Goal: Information Seeking & Learning: Learn about a topic

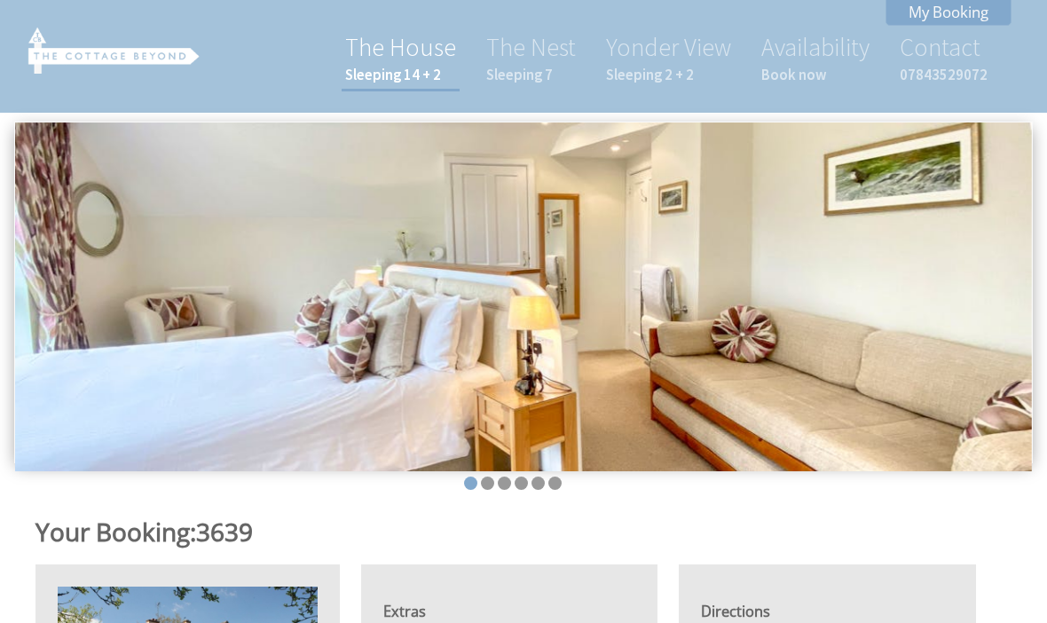
click at [396, 63] on link "The House Sleeping 14 + 2" at bounding box center [400, 57] width 111 height 53
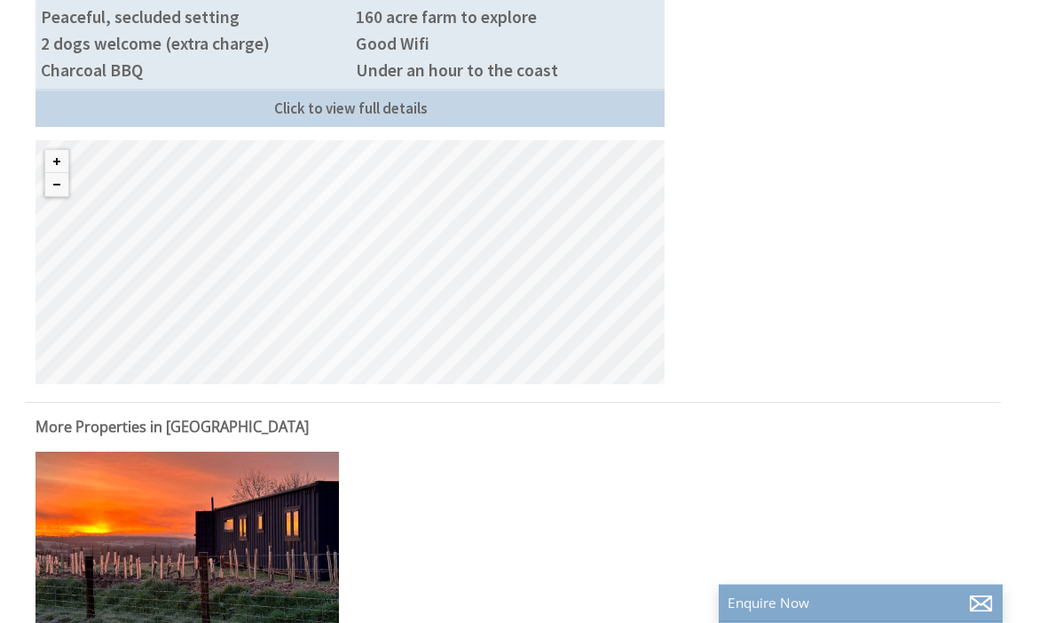
scroll to position [1198, 0]
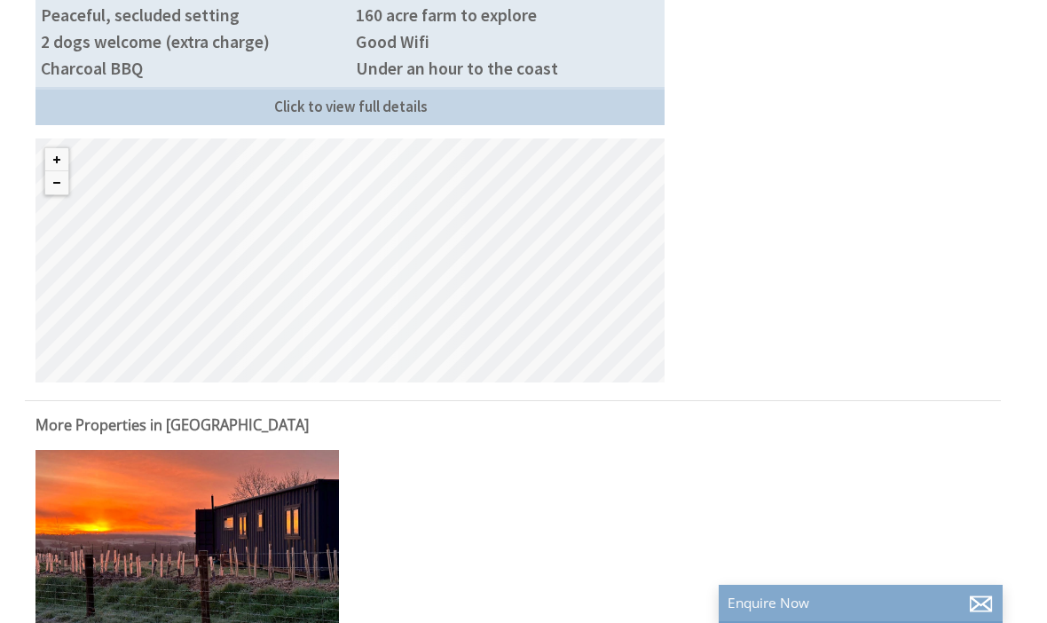
click at [354, 261] on div "© MapTiler © OpenStreetMap contributors" at bounding box center [349, 260] width 629 height 244
click at [51, 171] on button "Zoom out" at bounding box center [56, 182] width 23 height 23
click at [58, 190] on button "Zoom out" at bounding box center [56, 182] width 23 height 23
click at [56, 189] on button "Zoom out" at bounding box center [56, 182] width 23 height 23
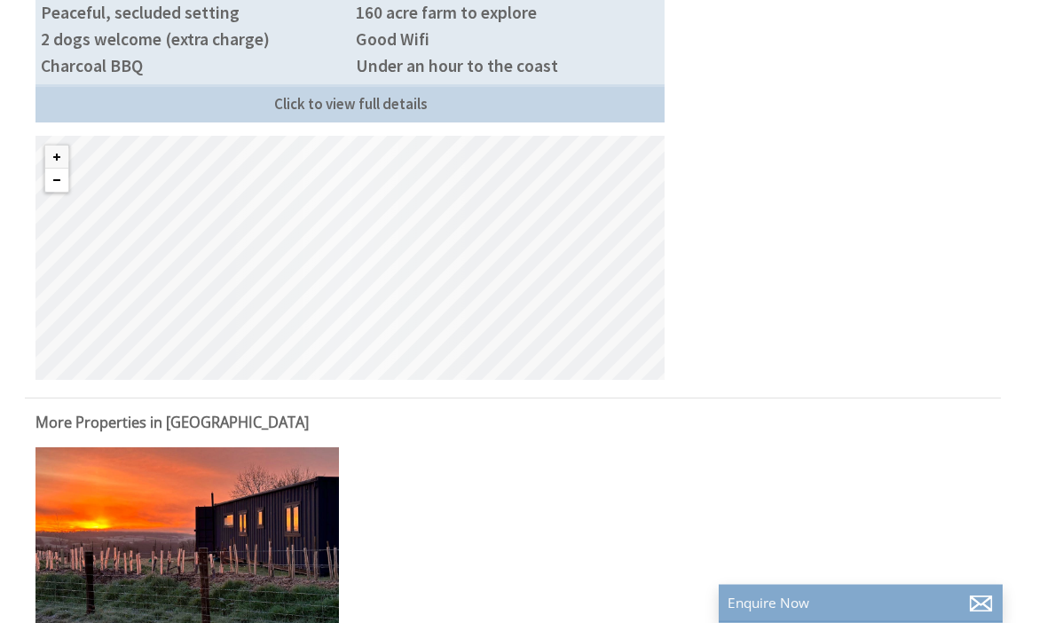
scroll to position [1201, 0]
click at [423, 287] on div "© MapTiler © OpenStreetMap contributors" at bounding box center [349, 258] width 629 height 244
click at [58, 179] on button "Zoom out" at bounding box center [56, 180] width 23 height 23
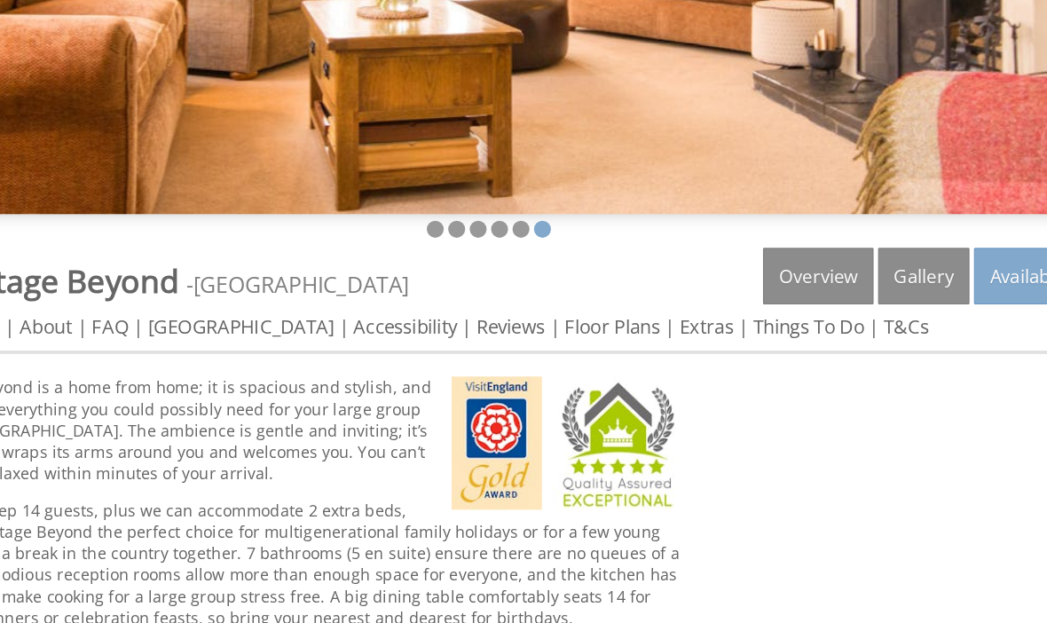
scroll to position [218, 0]
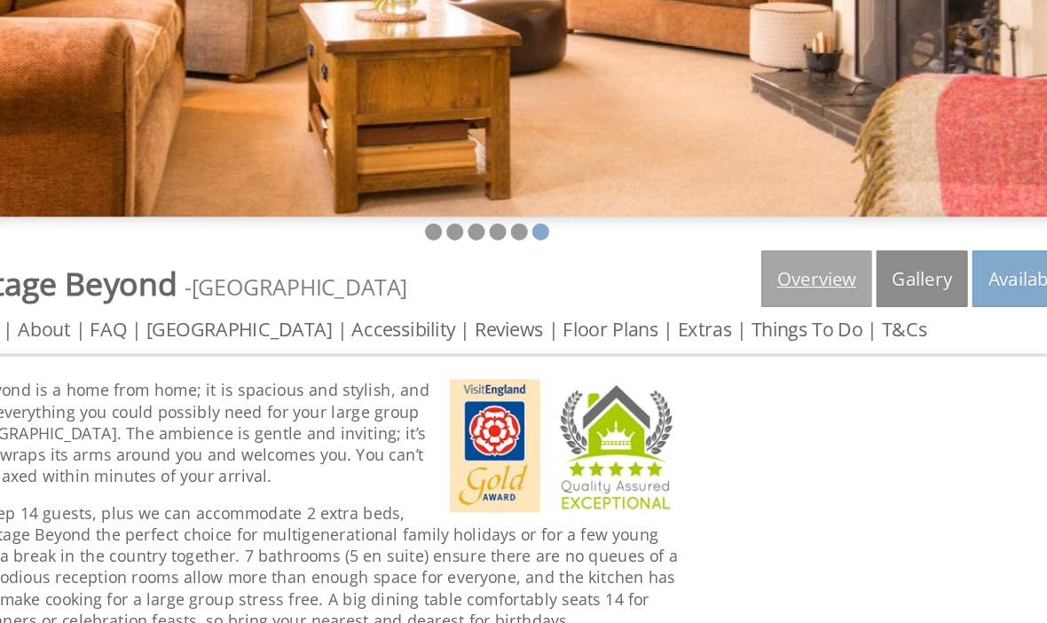
click at [728, 279] on link "Overview" at bounding box center [771, 301] width 87 height 44
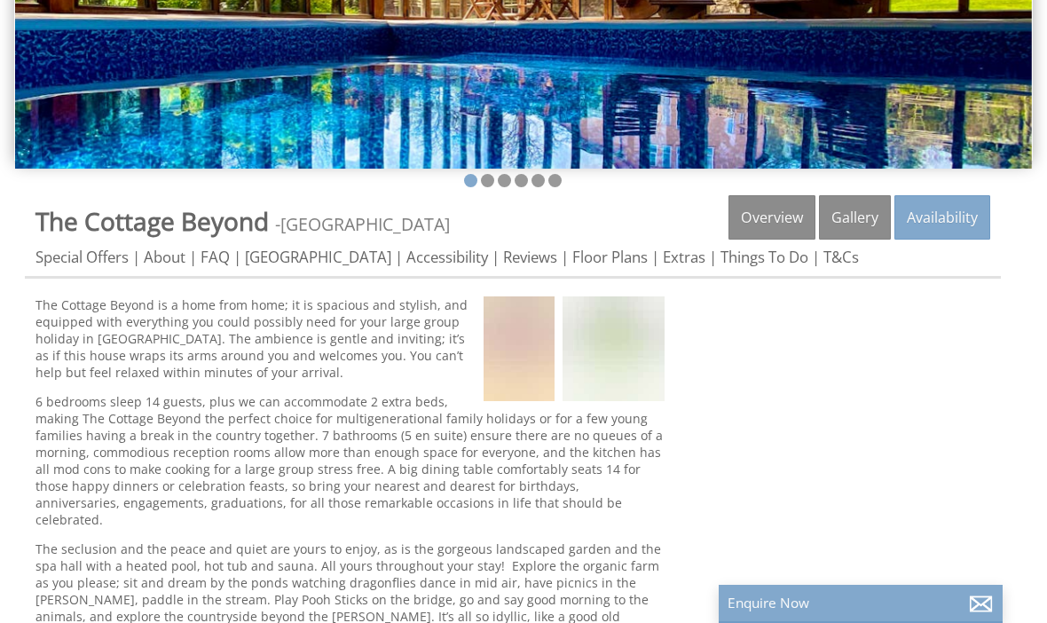
scroll to position [0, 0]
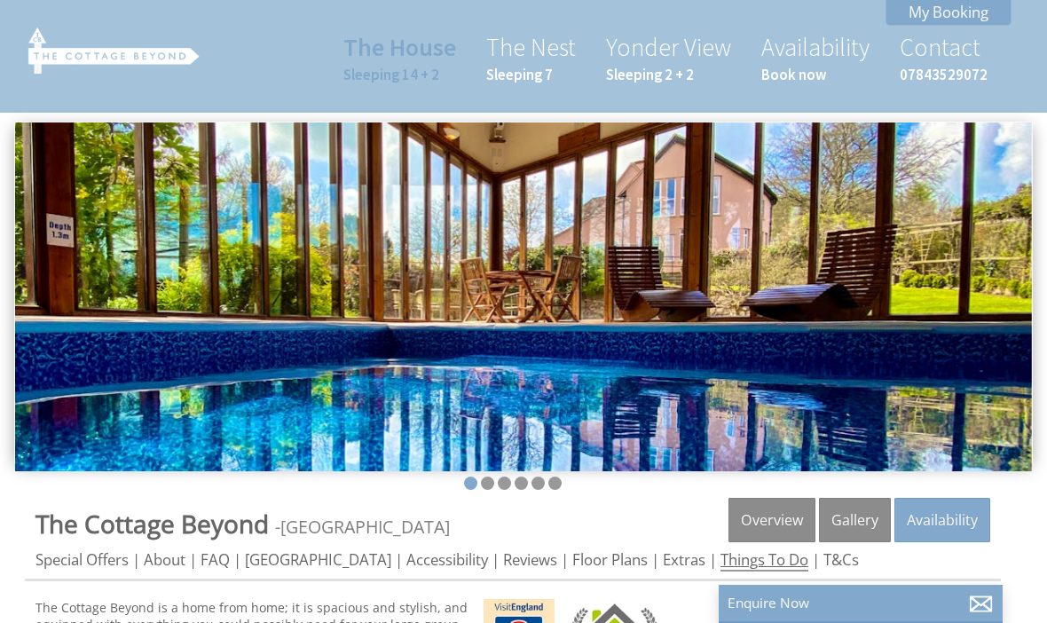
click at [732, 555] on link "Things To Do" at bounding box center [764, 560] width 88 height 22
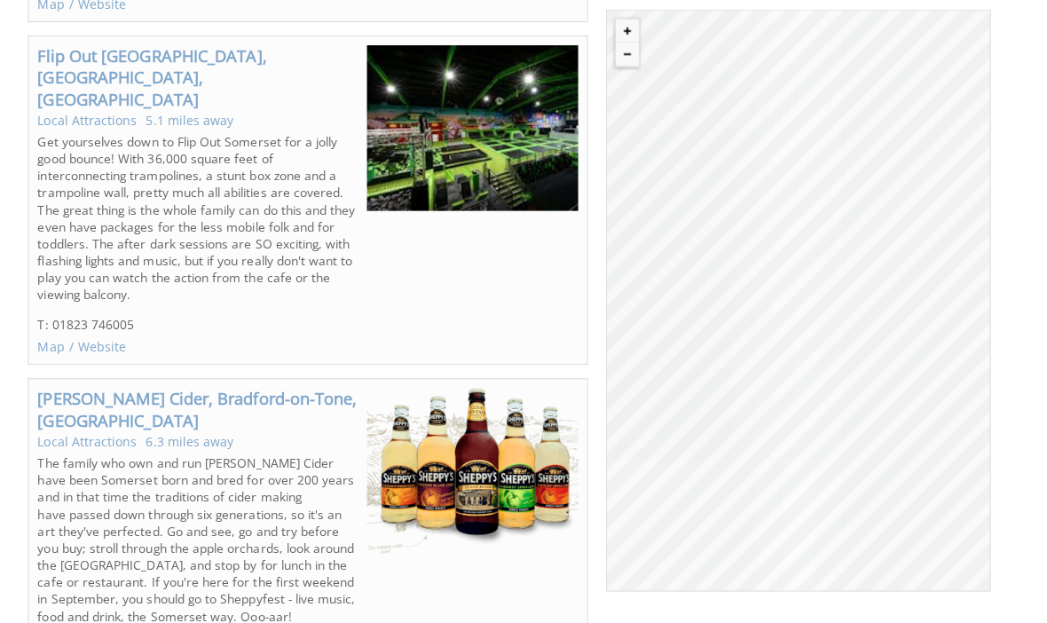
scroll to position [3799, 0]
click at [78, 110] on link "Local Attractions" at bounding box center [94, 118] width 98 height 17
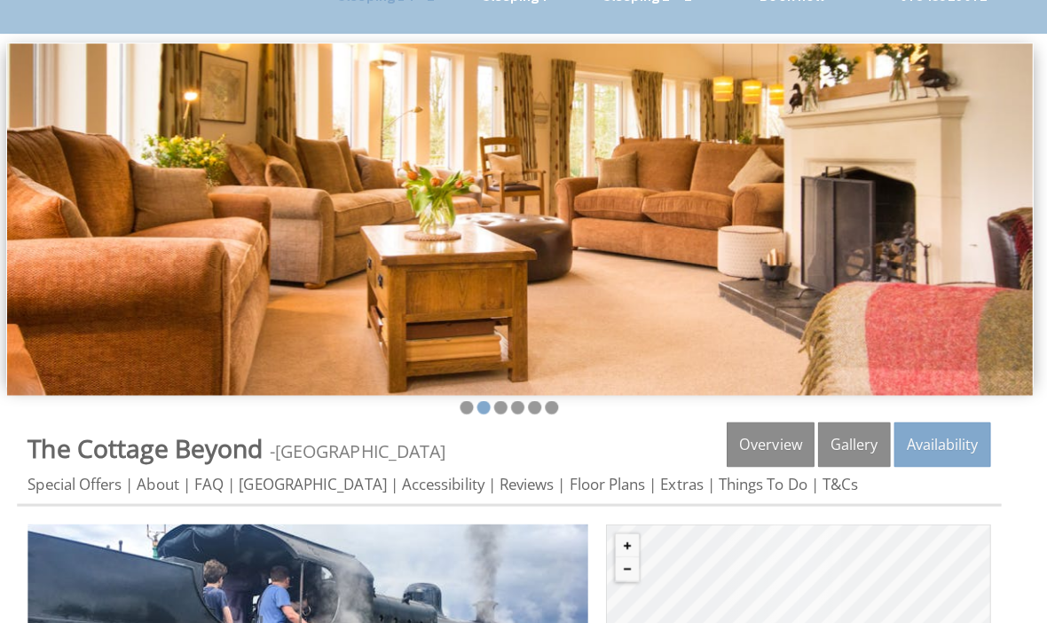
scroll to position [80, 0]
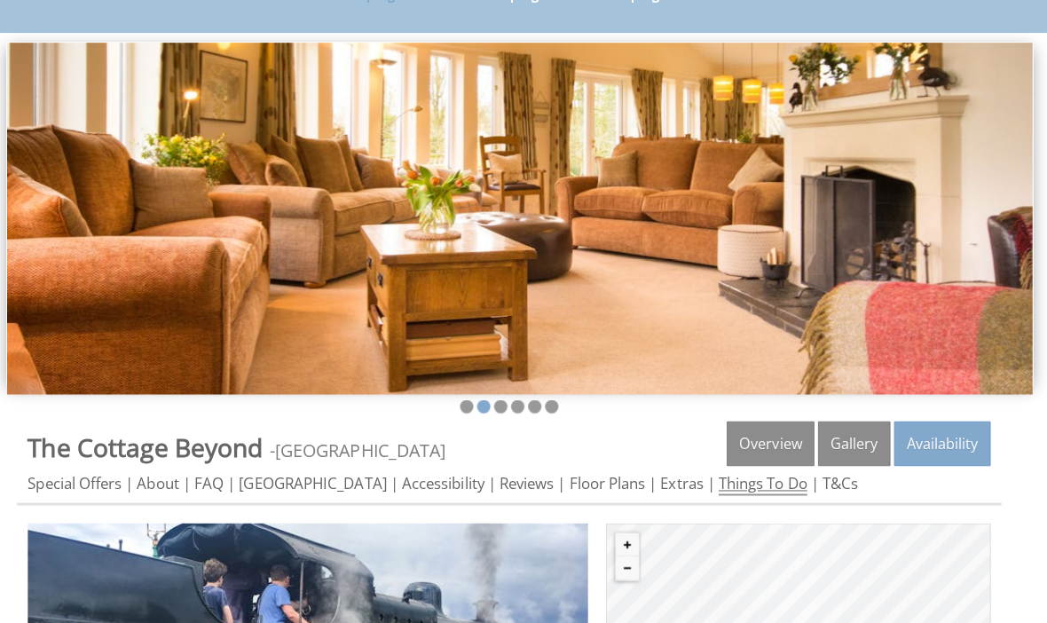
click at [720, 488] on link "Things To Do" at bounding box center [764, 480] width 88 height 22
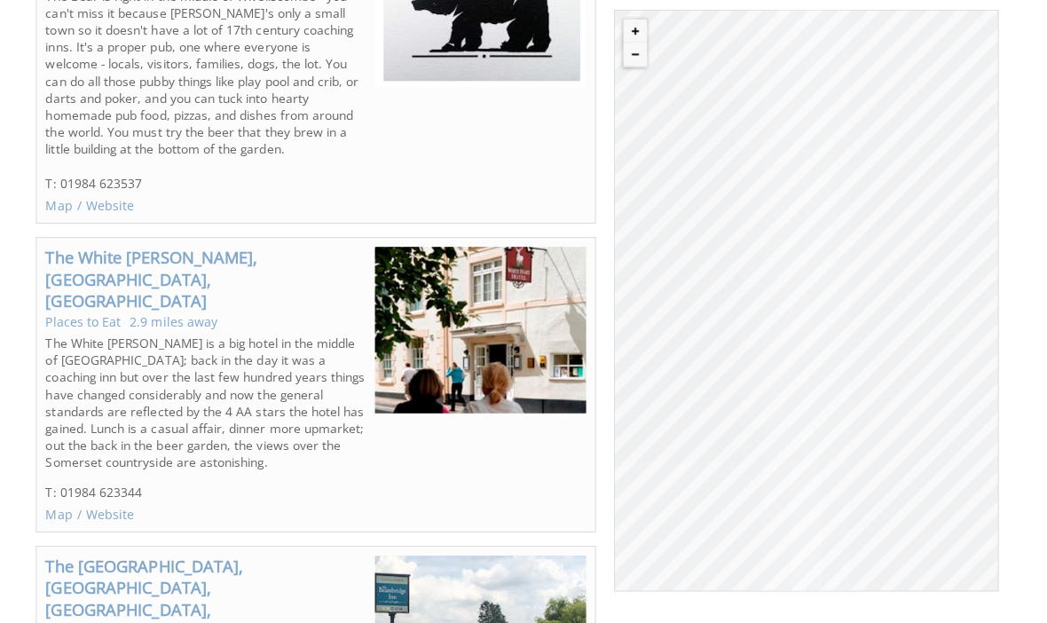
scroll to position [12125, 0]
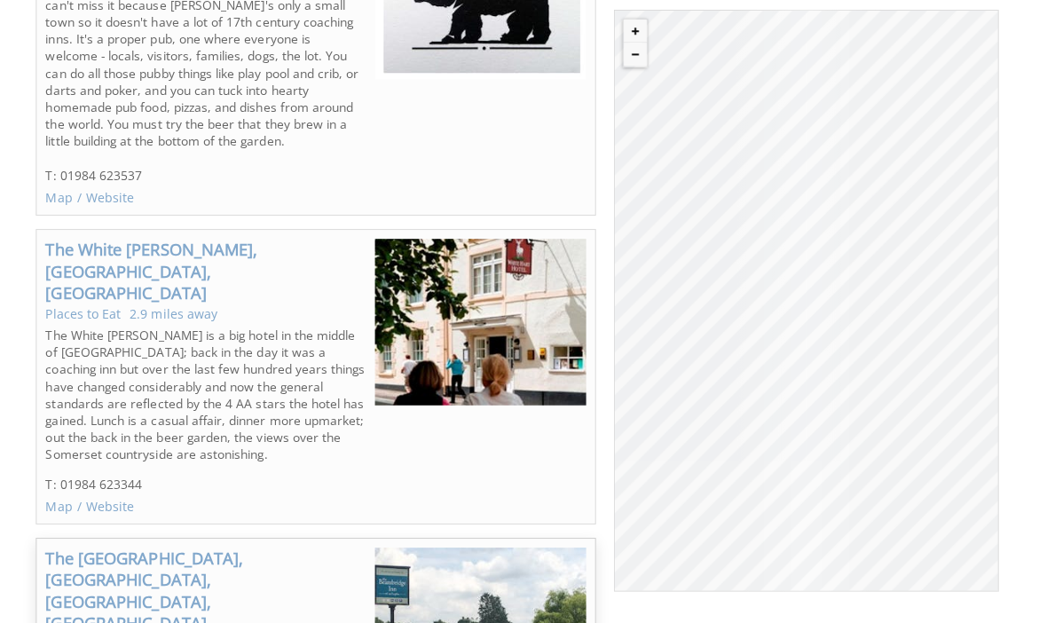
scroll to position [12134, 0]
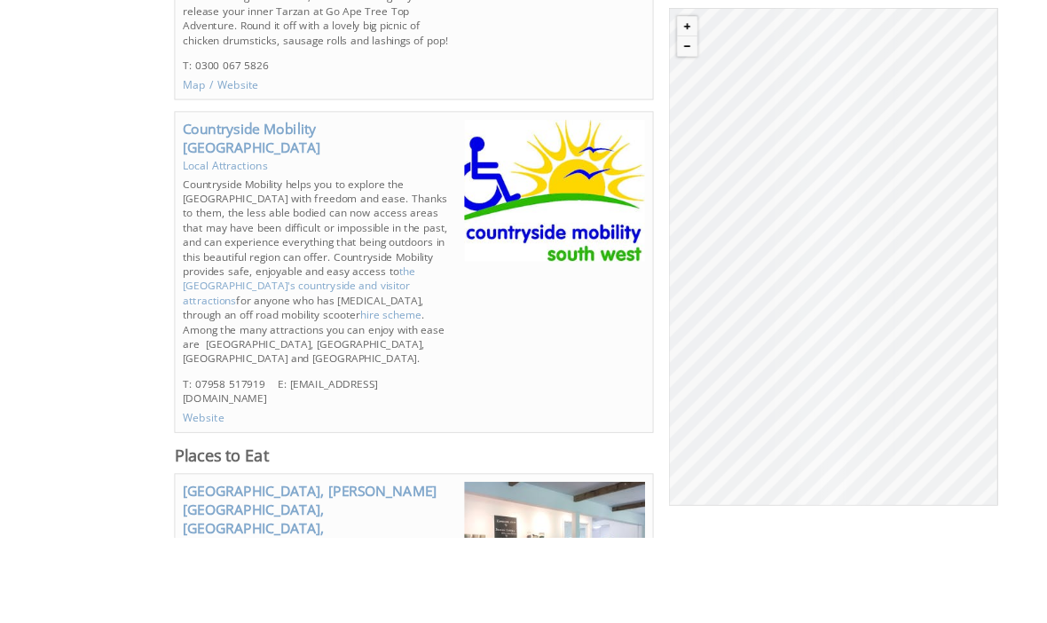
scroll to position [10550, 0]
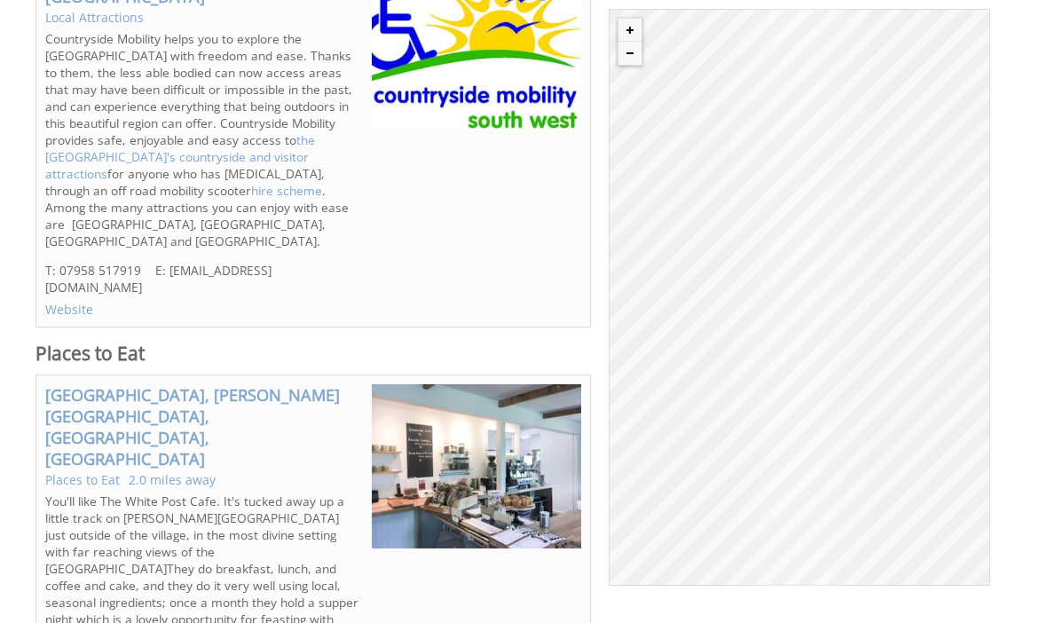
click at [767, 278] on div "© MapTiler © OpenStreetMap contributors The [GEOGRAPHIC_DATA], [GEOGRAPHIC_DATA…" at bounding box center [799, 297] width 381 height 577
click at [626, 62] on button "Zoom out" at bounding box center [629, 53] width 23 height 23
click at [620, 63] on button "Zoom out" at bounding box center [629, 53] width 23 height 23
click at [629, 60] on button "Zoom out" at bounding box center [629, 53] width 23 height 23
click at [626, 62] on button "Zoom out" at bounding box center [629, 53] width 23 height 23
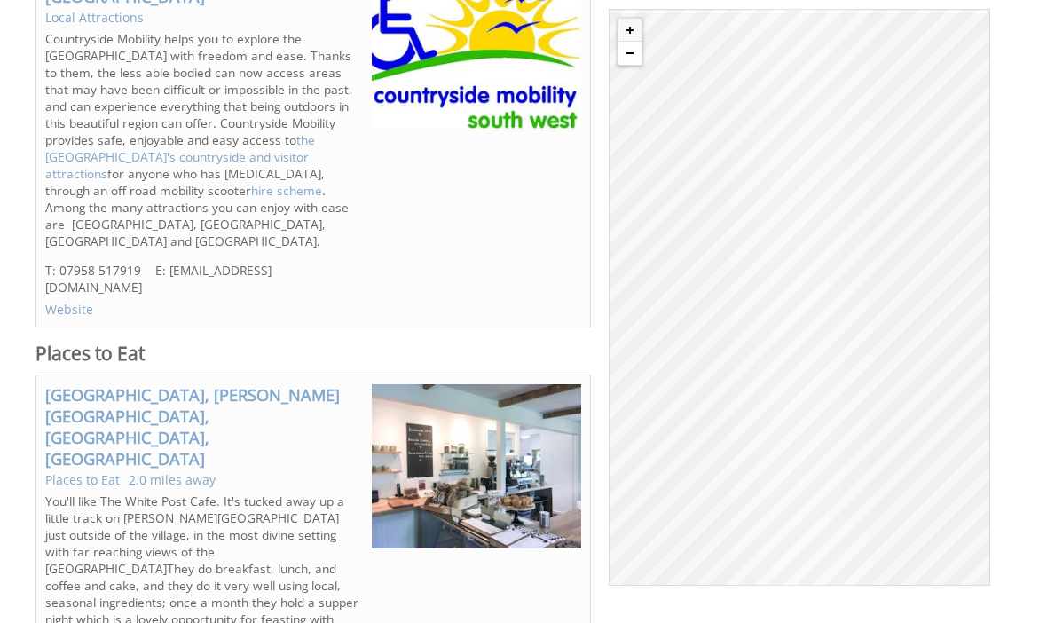
click at [624, 88] on div "© MapTiler © OpenStreetMap contributors The [GEOGRAPHIC_DATA], [GEOGRAPHIC_DATA…" at bounding box center [799, 297] width 381 height 577
click at [623, 29] on button "Zoom in" at bounding box center [629, 30] width 23 height 23
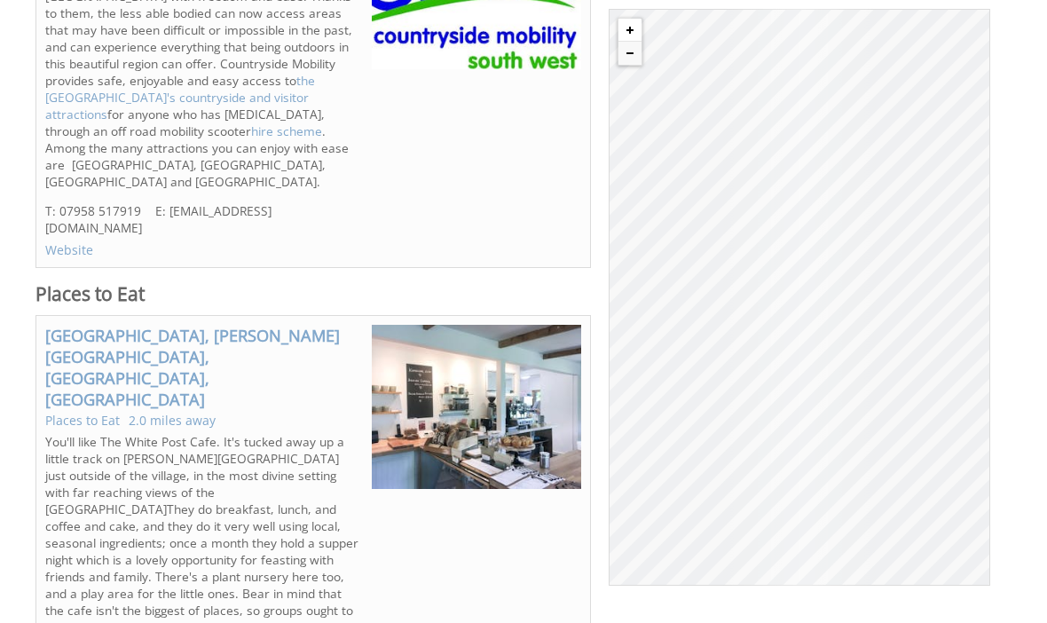
scroll to position [10611, 0]
